Goal: Information Seeking & Learning: Learn about a topic

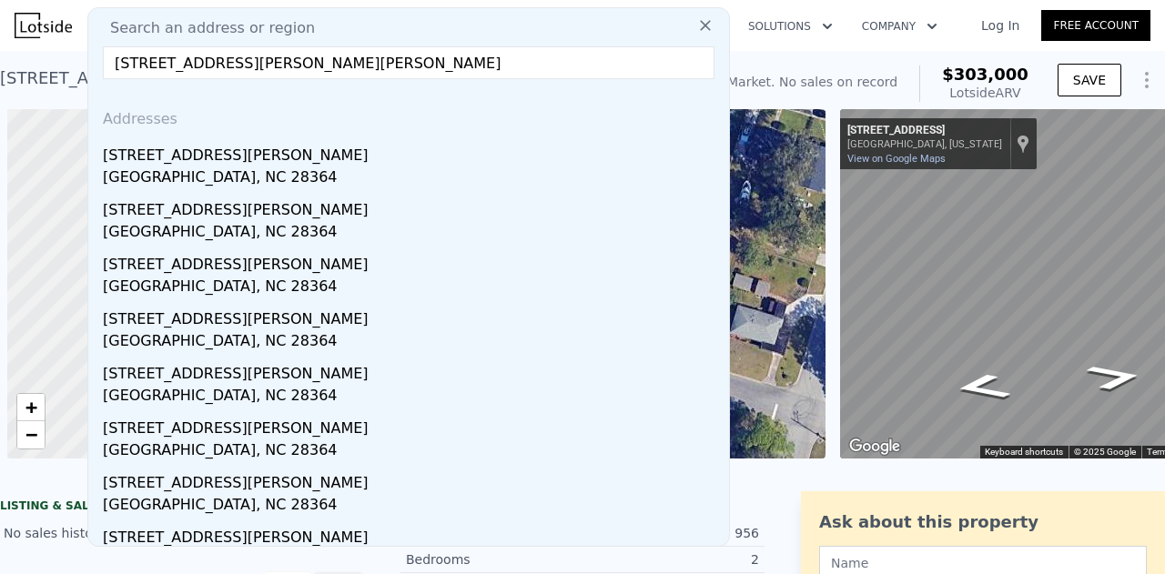
scroll to position [0, 957]
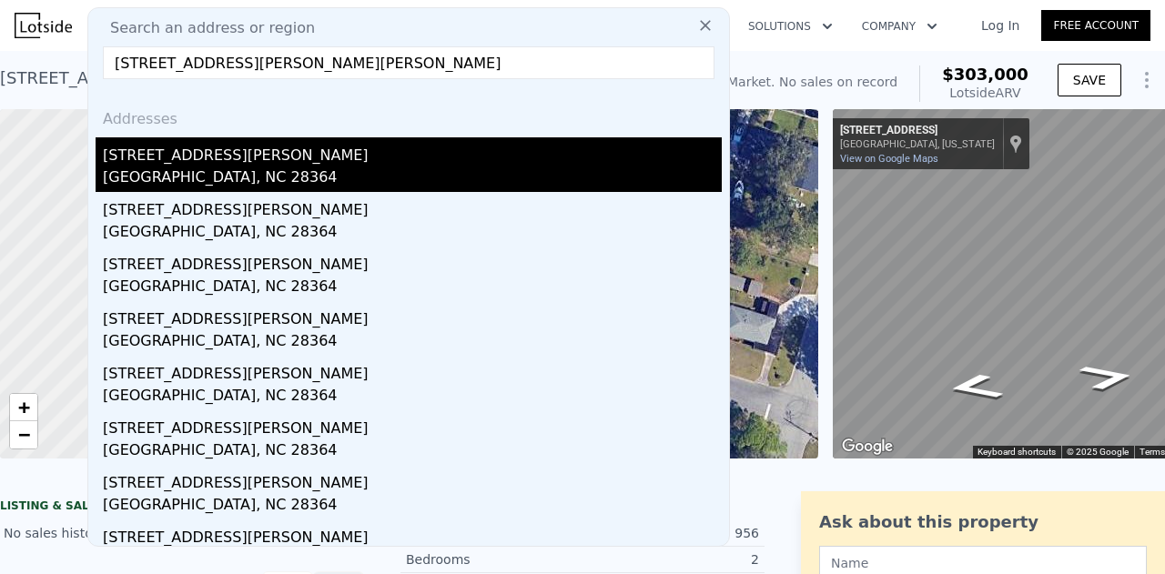
type input "[STREET_ADDRESS][PERSON_NAME][PERSON_NAME]"
click at [171, 176] on div "[GEOGRAPHIC_DATA], NC 28364" at bounding box center [412, 179] width 619 height 25
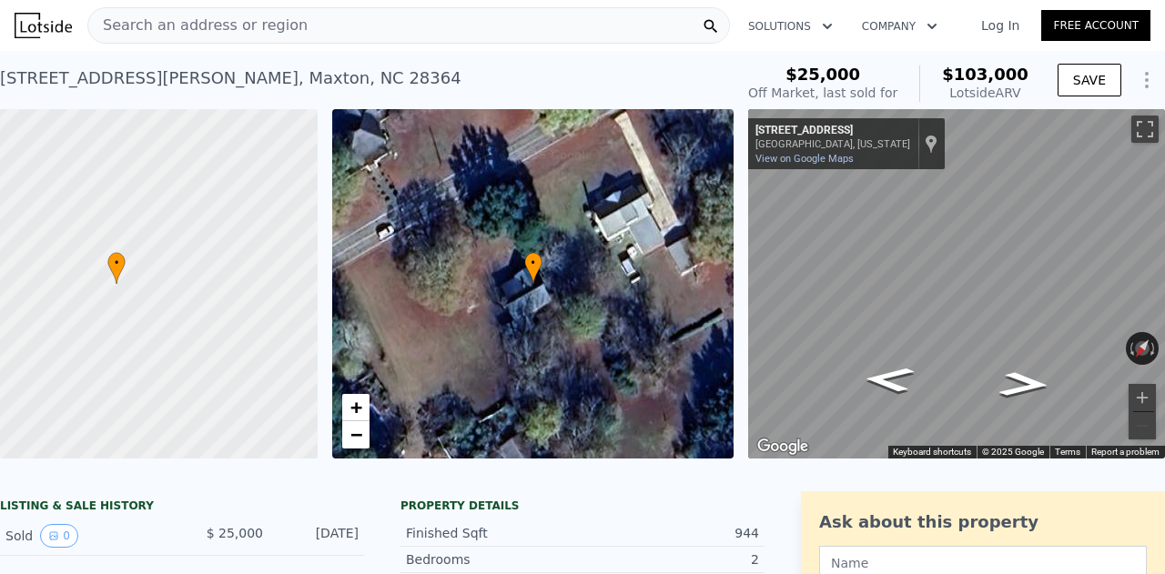
click at [169, 21] on span "Search an address or region" at bounding box center [197, 26] width 219 height 22
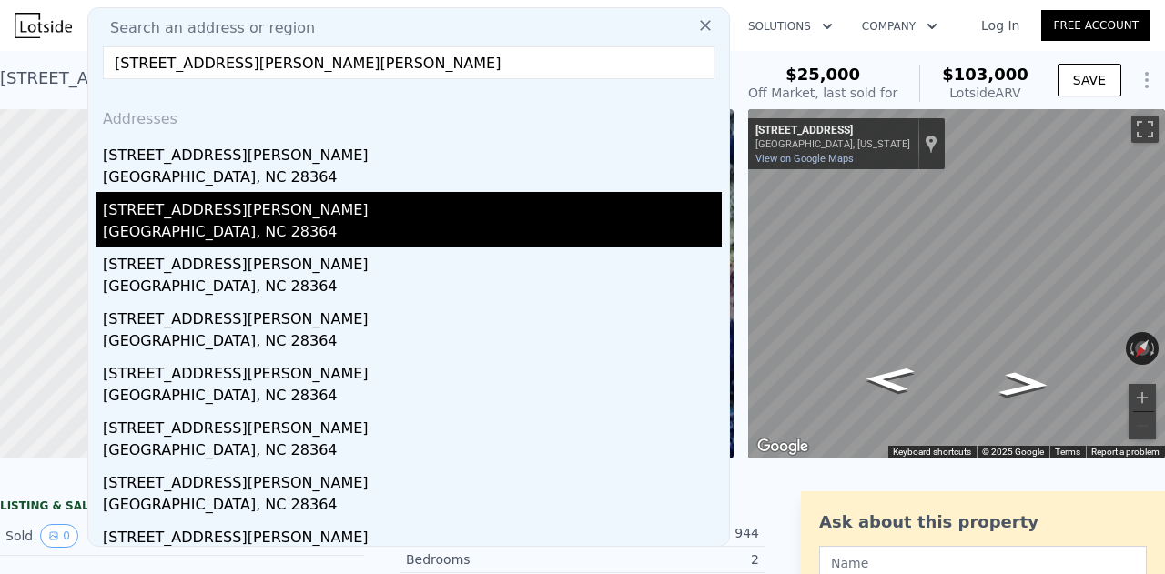
type input "[STREET_ADDRESS][PERSON_NAME][PERSON_NAME]"
click at [205, 205] on div "[STREET_ADDRESS][PERSON_NAME]" at bounding box center [412, 206] width 619 height 29
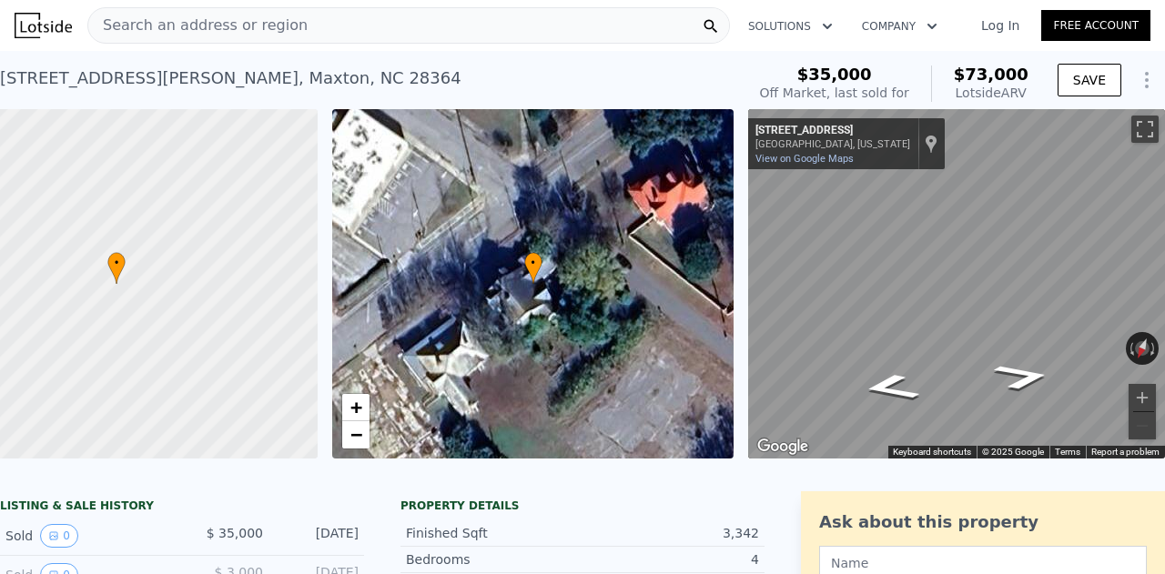
click at [266, 17] on span "Search an address or region" at bounding box center [197, 26] width 219 height 22
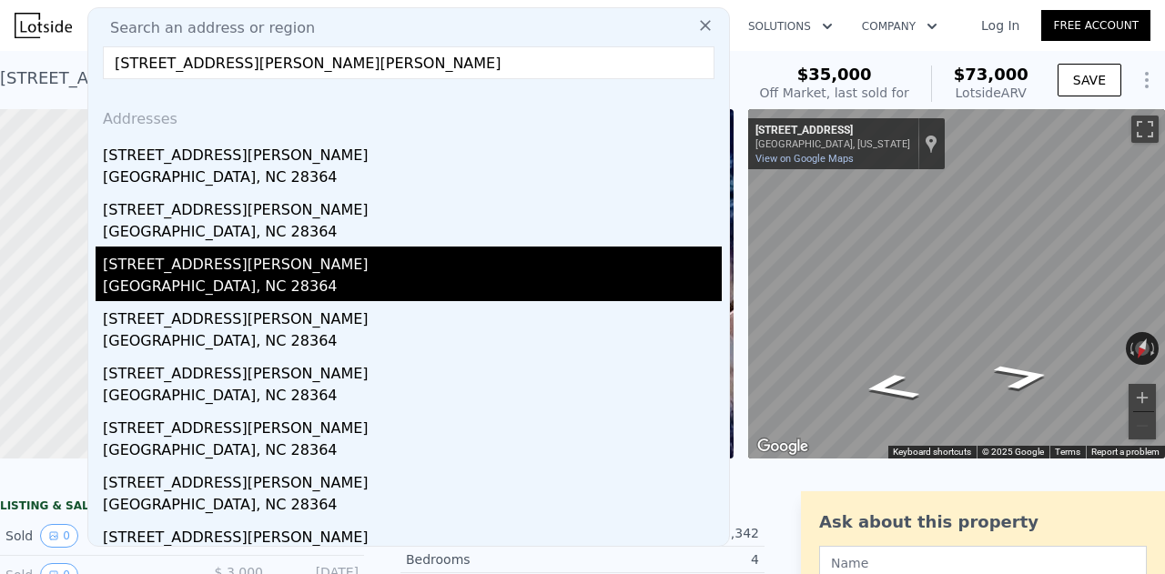
type input "[STREET_ADDRESS][PERSON_NAME][PERSON_NAME]"
click at [268, 271] on div "[STREET_ADDRESS][PERSON_NAME]" at bounding box center [412, 261] width 619 height 29
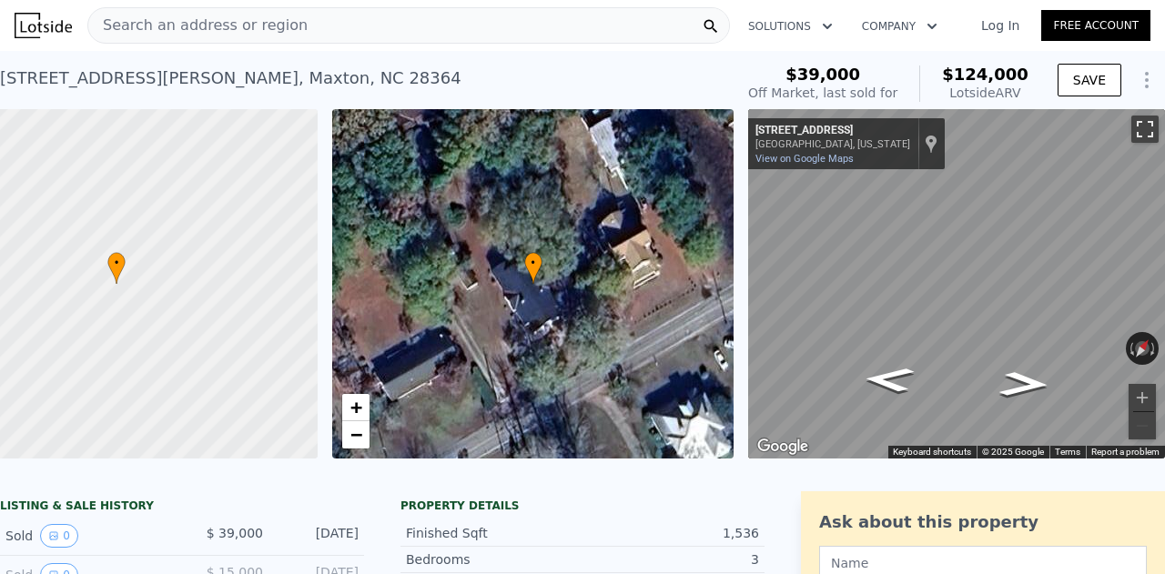
click at [1131, 125] on button "Toggle fullscreen view" at bounding box center [1144, 129] width 27 height 27
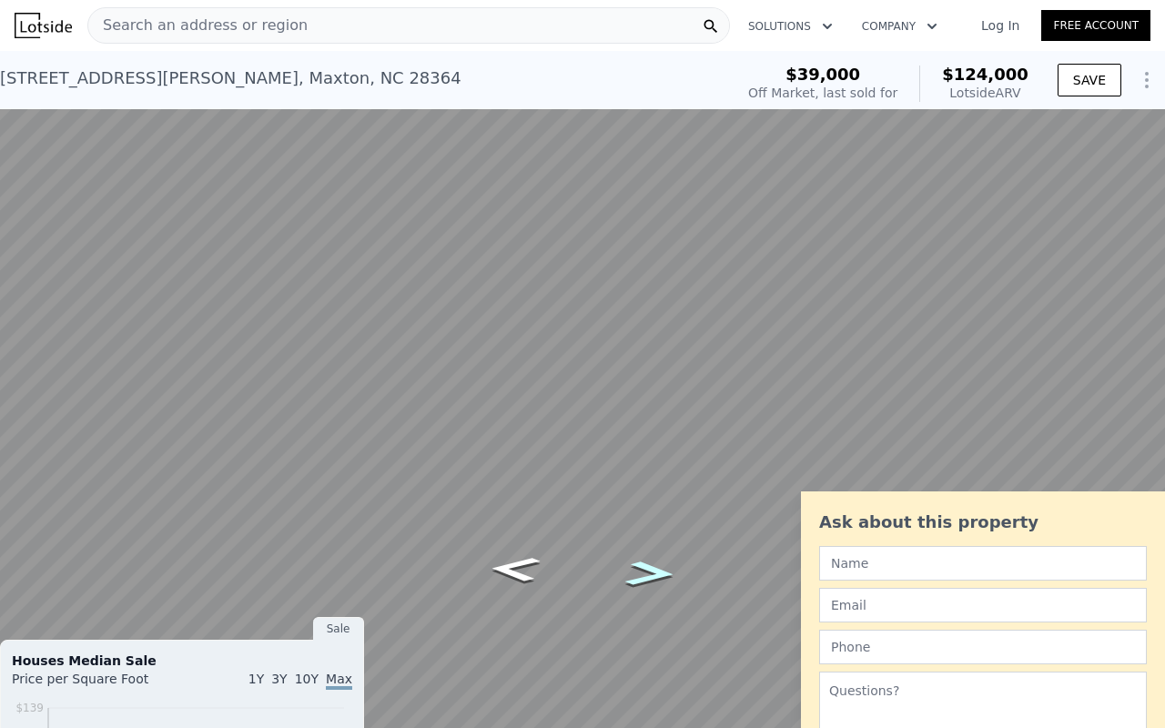
click at [624, 572] on icon "Go Northeast, State Rd 1303" at bounding box center [650, 573] width 93 height 37
click at [1136, 573] on button "Reset the view" at bounding box center [1142, 618] width 30 height 35
click at [1136, 573] on button "Reset the view" at bounding box center [1143, 618] width 14 height 33
click at [1149, 573] on div "← Move left → Move right ↑ Move up ↓ Move down + Zoom in - Zoom out [STREET_ADD…" at bounding box center [582, 364] width 1165 height 728
click at [1149, 573] on button "Rotate clockwise" at bounding box center [1154, 618] width 10 height 33
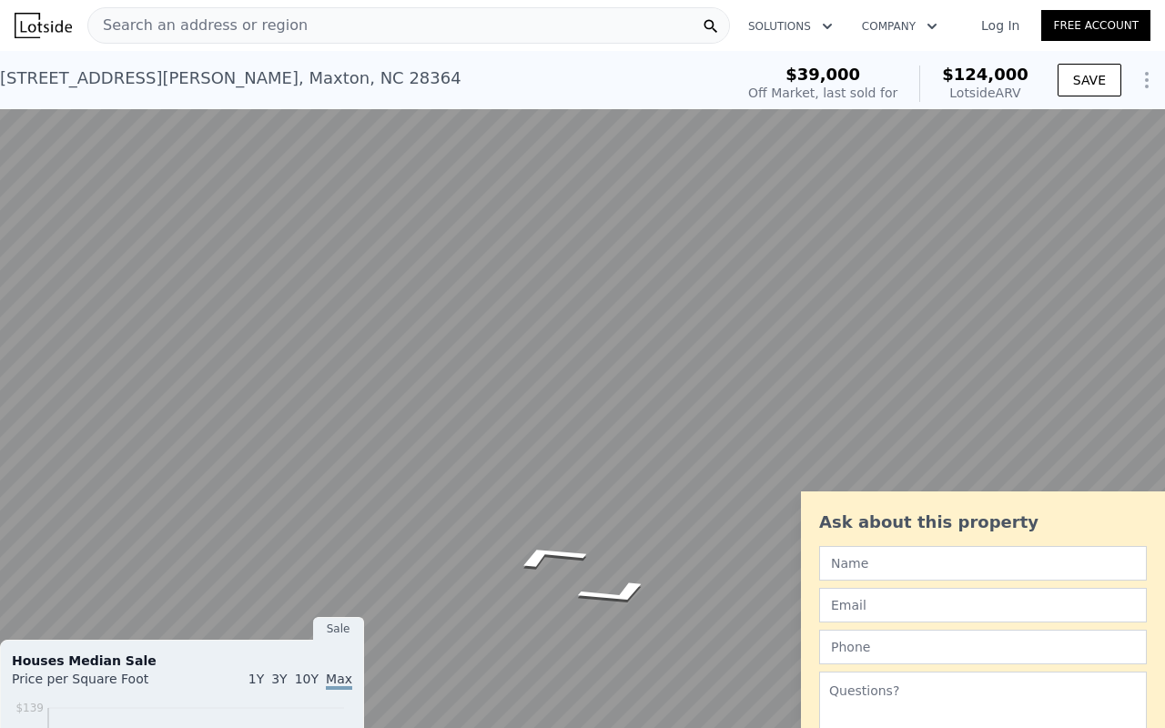
click at [1149, 573] on button "Rotate clockwise" at bounding box center [1154, 618] width 10 height 33
click at [1129, 573] on button "Rotate counterclockwise" at bounding box center [1131, 618] width 10 height 33
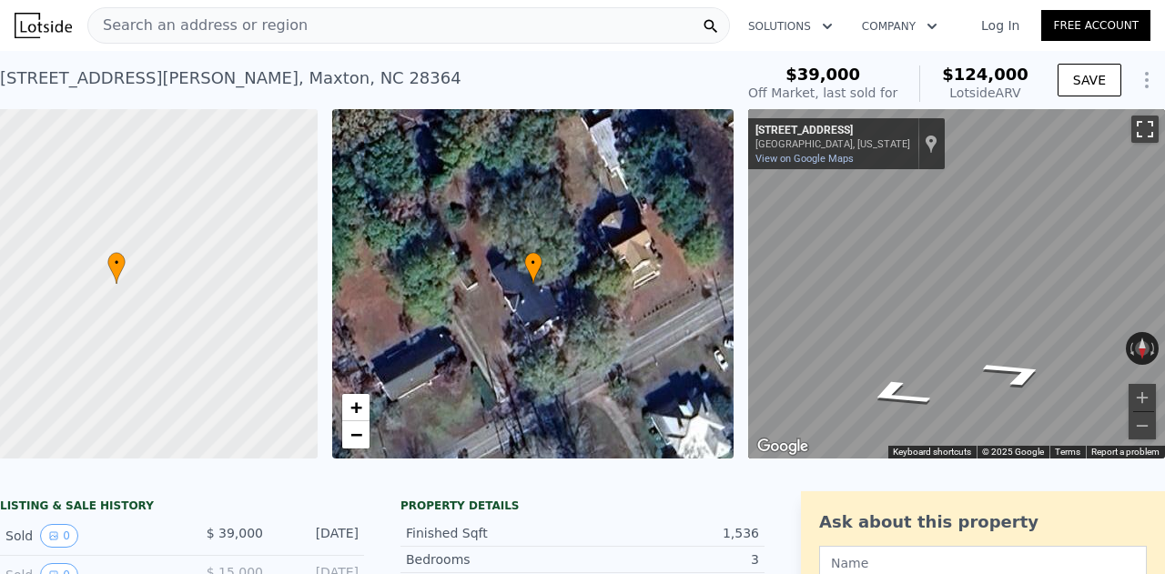
click at [1134, 142] on button "Toggle fullscreen view" at bounding box center [1144, 129] width 27 height 27
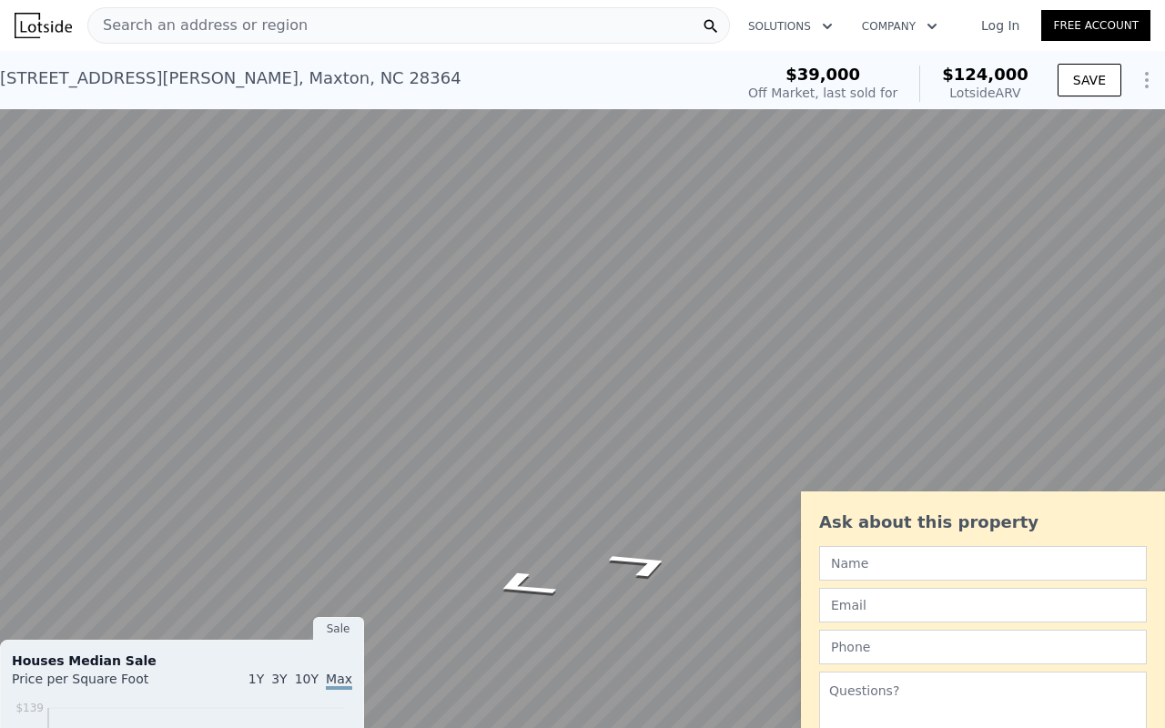
click at [1134, 573] on button "Rotate counterclockwise" at bounding box center [1131, 618] width 10 height 33
click at [1147, 573] on button "Reset the view" at bounding box center [1142, 619] width 33 height 14
click at [1127, 573] on button "Rotate counterclockwise" at bounding box center [1131, 618] width 10 height 33
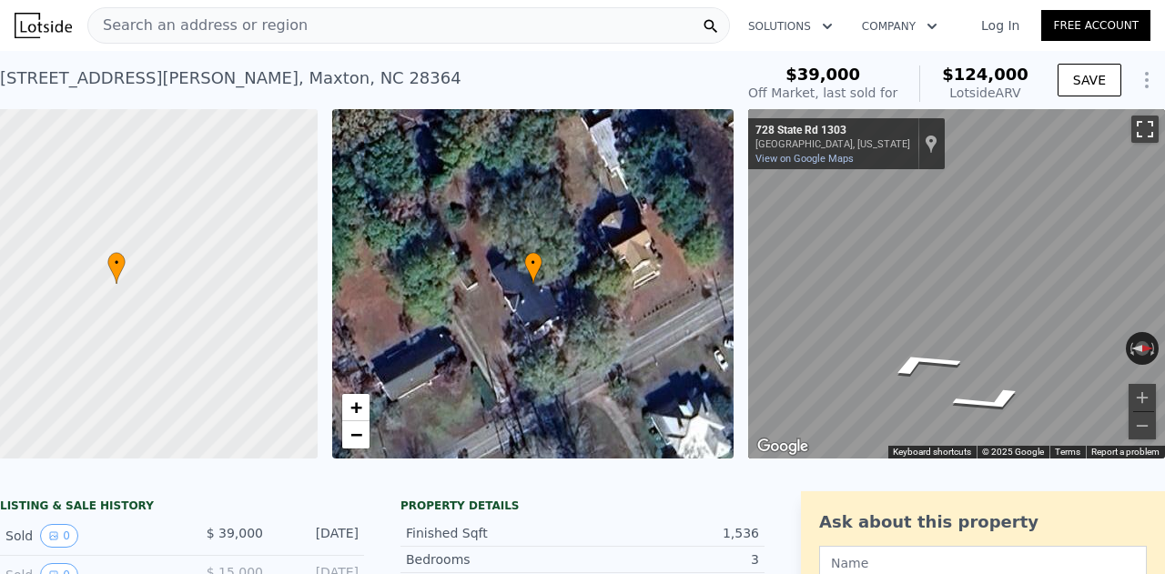
click at [1133, 134] on button "Toggle fullscreen view" at bounding box center [1144, 129] width 27 height 27
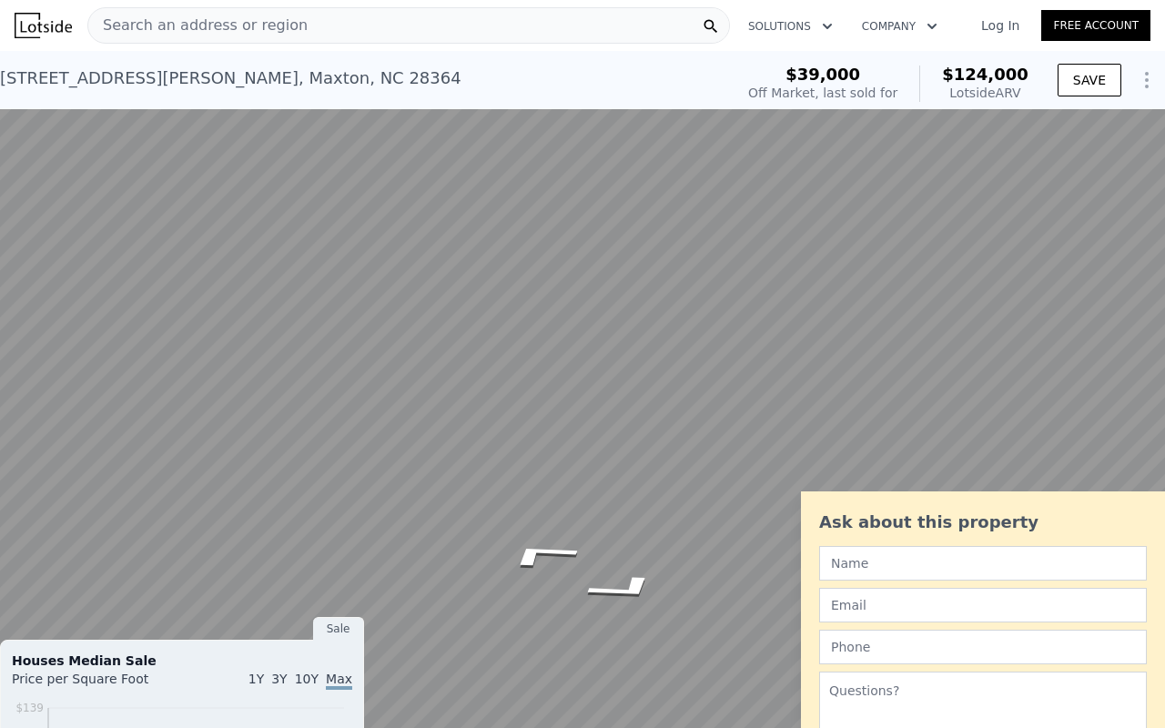
click at [1137, 573] on button "Reset the view" at bounding box center [1142, 619] width 33 height 14
click at [1137, 573] on button "Reset the view" at bounding box center [1143, 618] width 14 height 33
click at [1147, 573] on button "Reset the view" at bounding box center [1143, 618] width 14 height 33
click at [1154, 573] on button "Rotate clockwise" at bounding box center [1154, 618] width 10 height 33
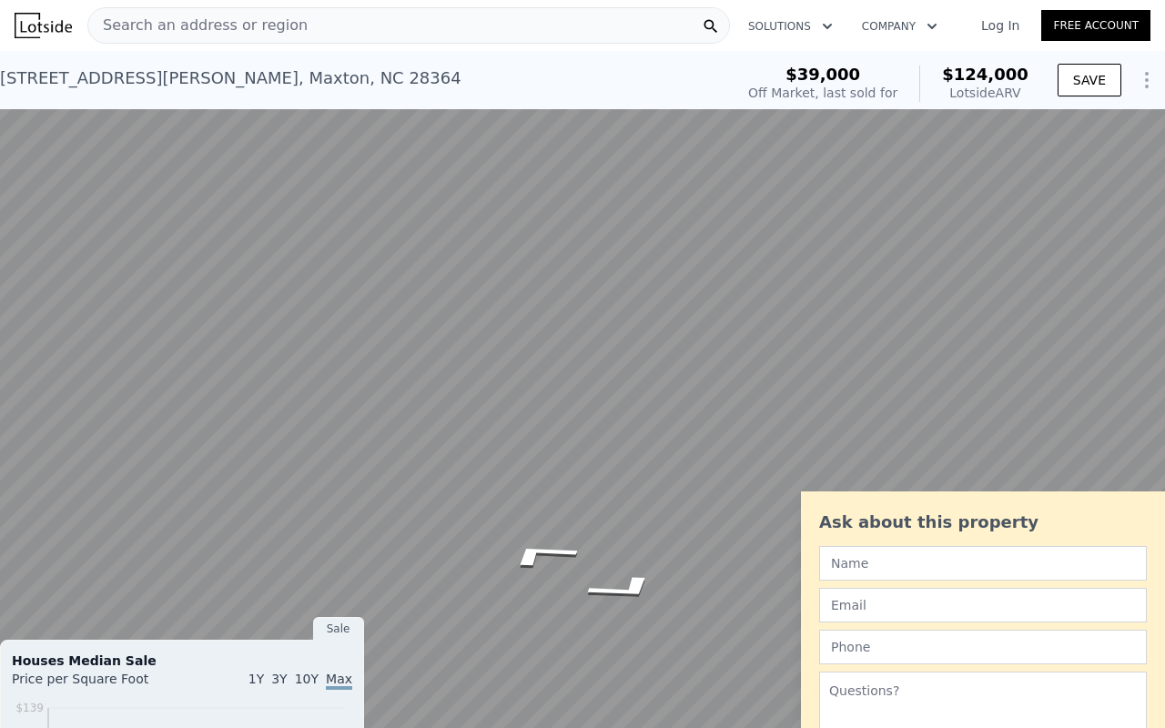
click at [1154, 573] on button "Rotate clockwise" at bounding box center [1154, 618] width 10 height 33
click at [1131, 573] on button "Rotate counterclockwise" at bounding box center [1131, 618] width 10 height 33
click at [104, 22] on div "[STREET_ADDRESS][PERSON_NAME]" at bounding box center [97, 22] width 180 height 15
click at [202, 35] on div "Show location on map" at bounding box center [208, 35] width 13 height 20
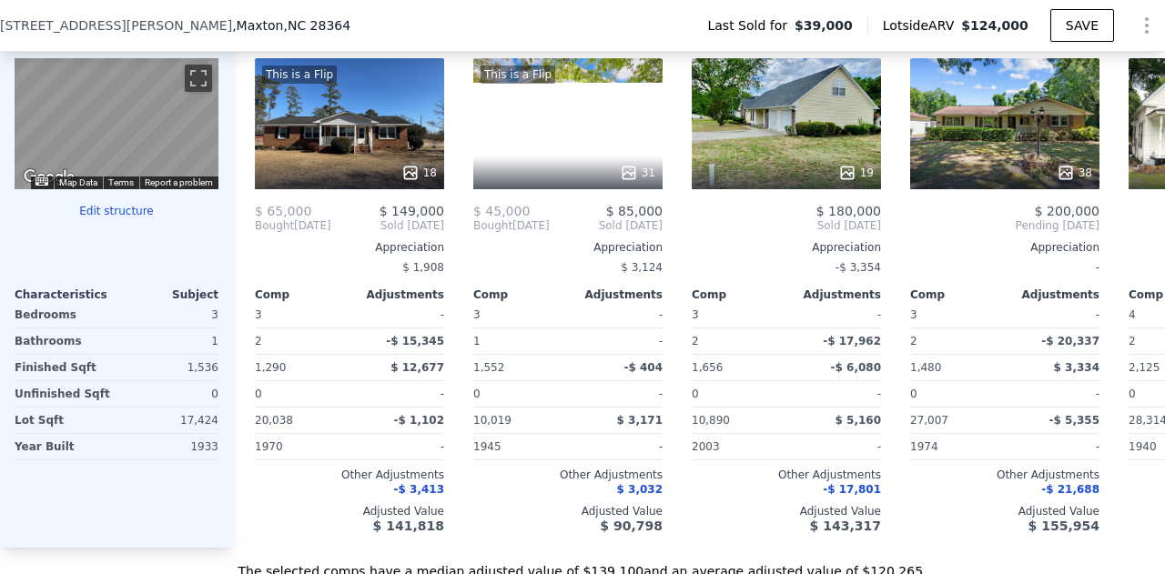
scroll to position [1875, 0]
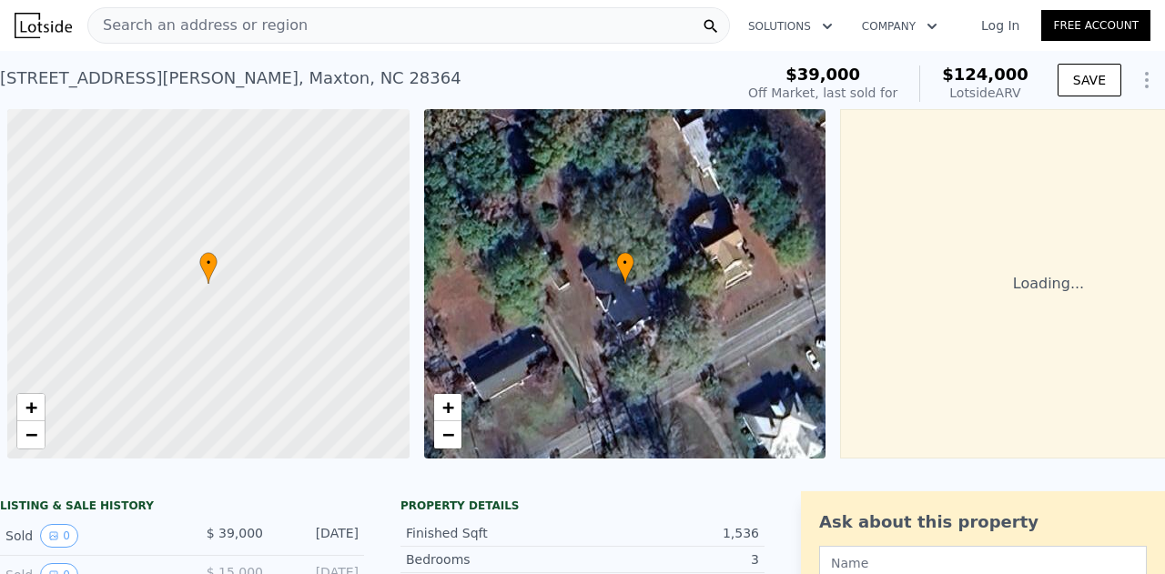
scroll to position [0, 7]
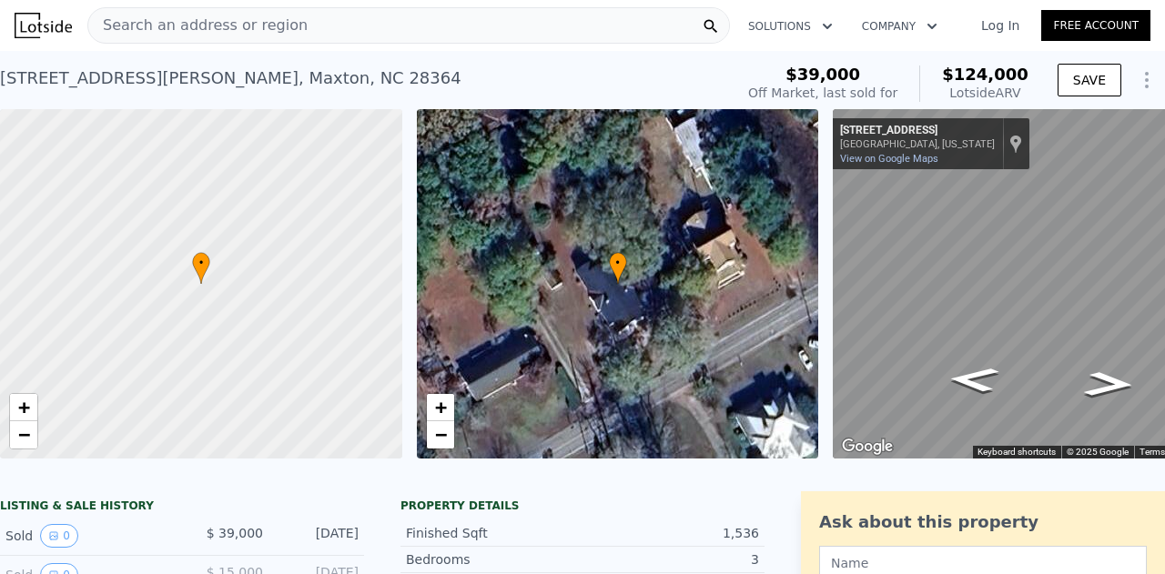
click at [205, 34] on span "Search an address or region" at bounding box center [197, 26] width 219 height 22
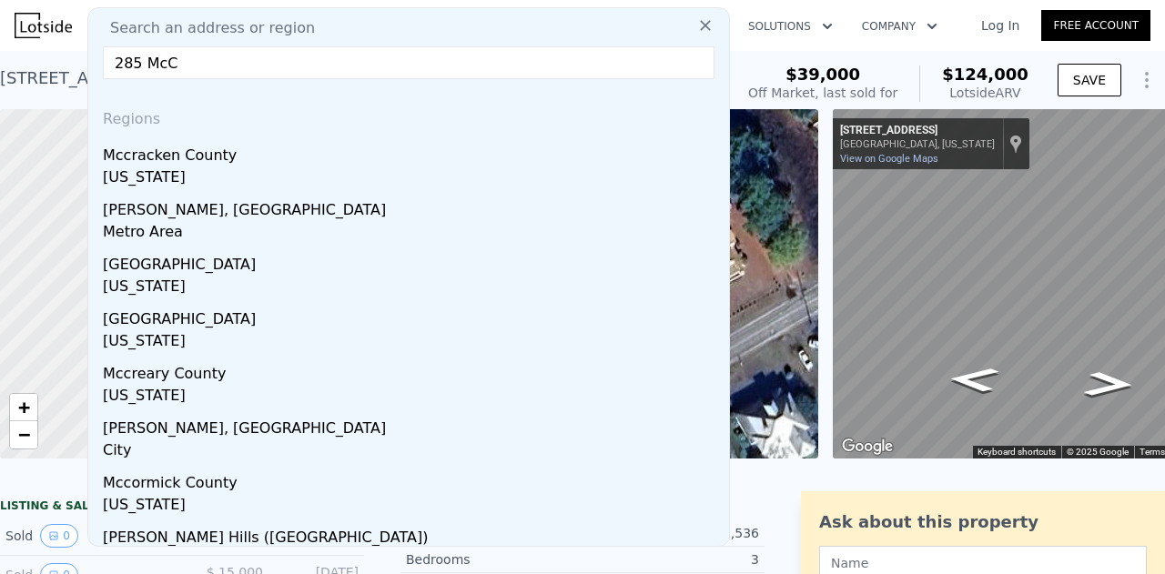
type input "285 McC"
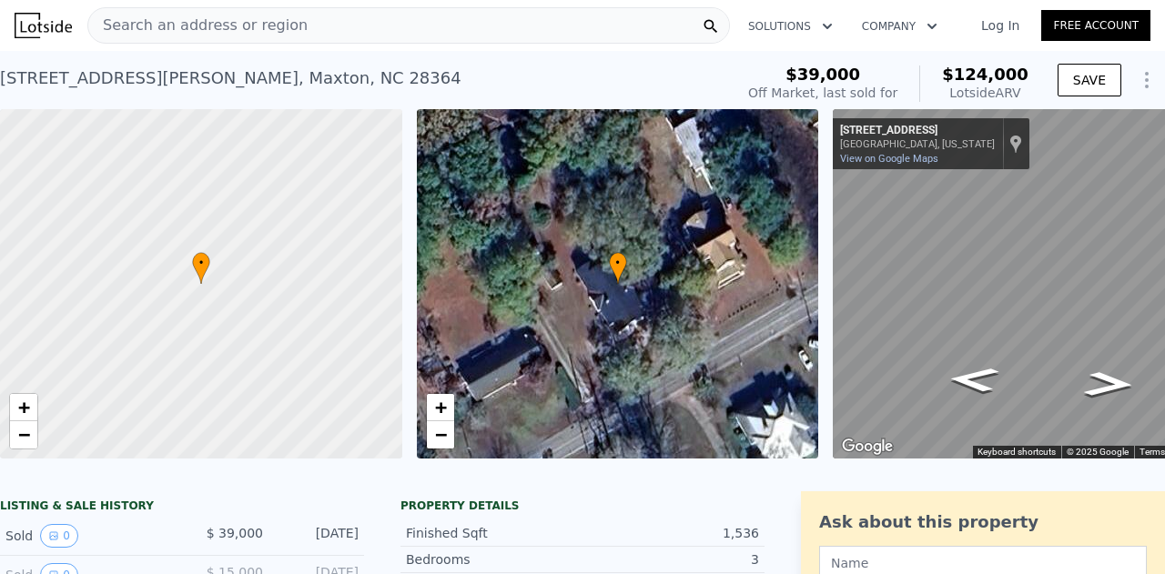
click at [268, 34] on span "Search an address or region" at bounding box center [197, 26] width 219 height 22
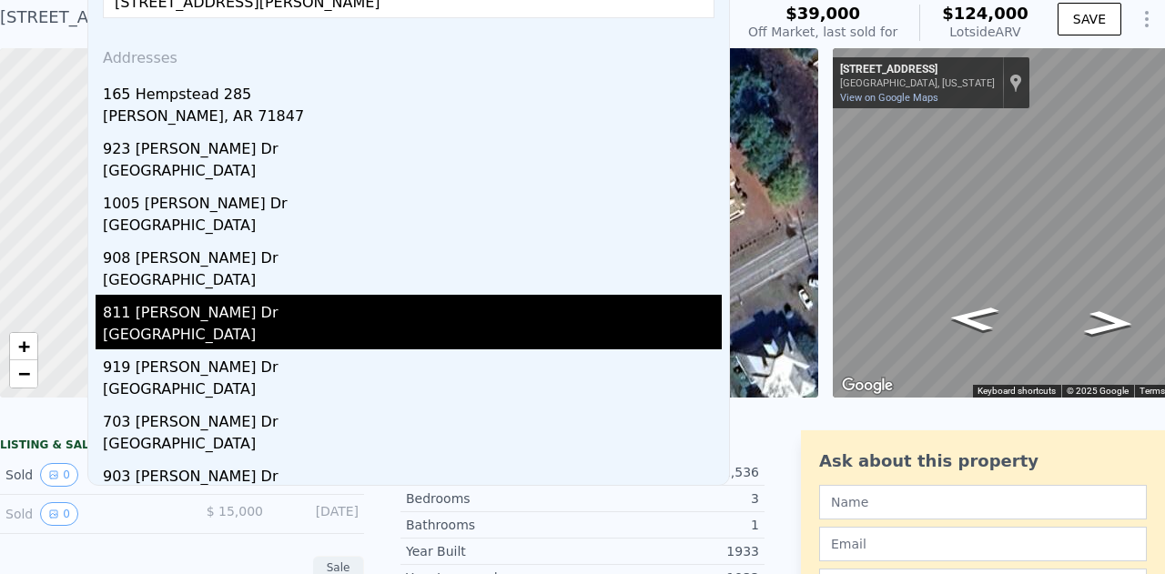
scroll to position [0, 0]
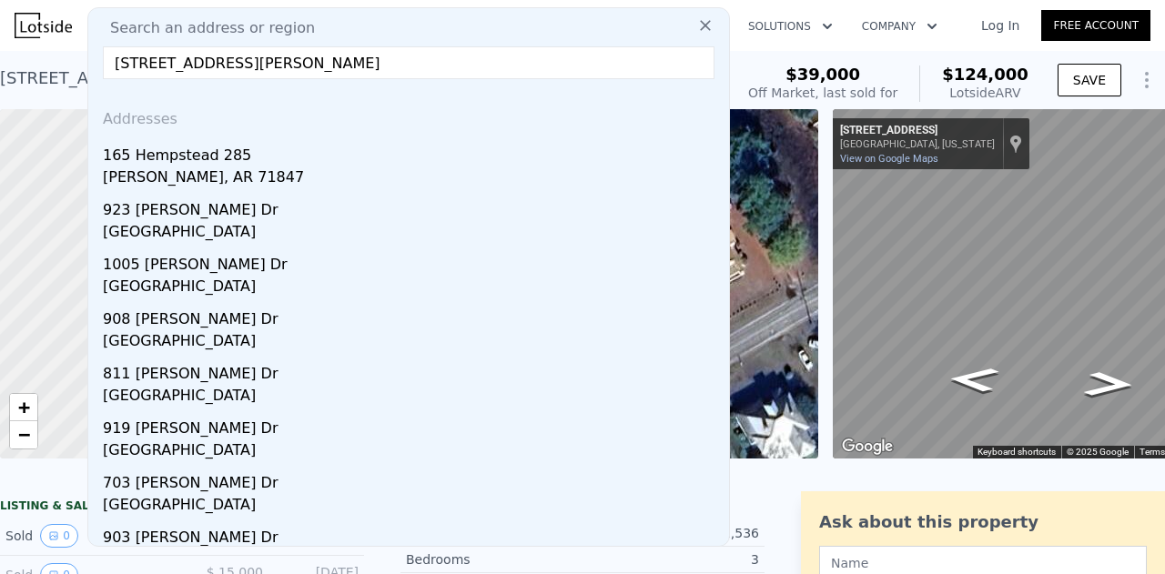
type input "[STREET_ADDRESS][PERSON_NAME]"
